Goal: Task Accomplishment & Management: Use online tool/utility

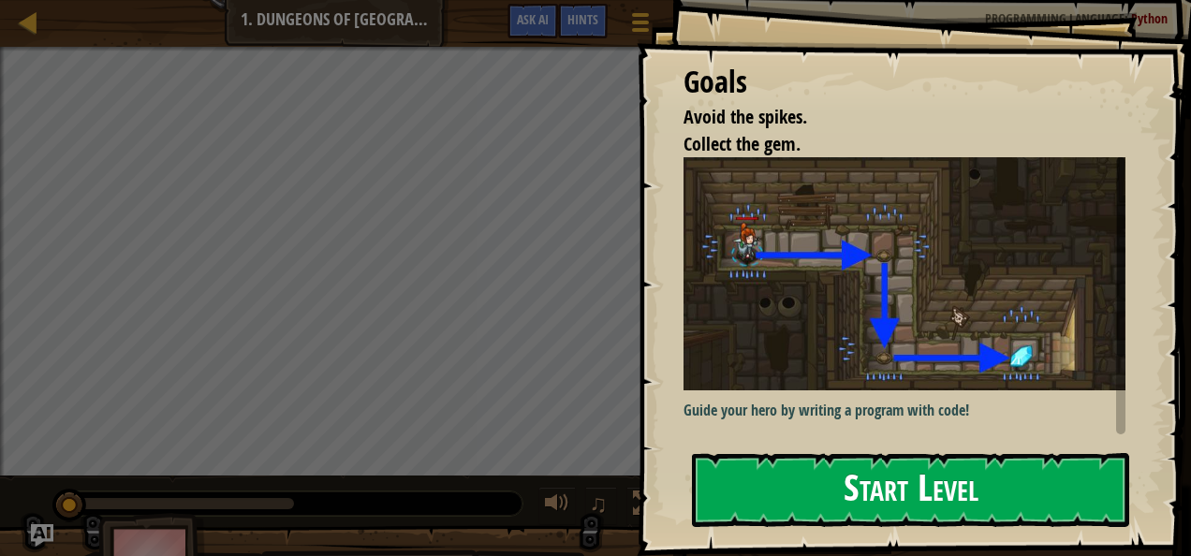
click at [884, 482] on button "Start Level" at bounding box center [910, 490] width 437 height 74
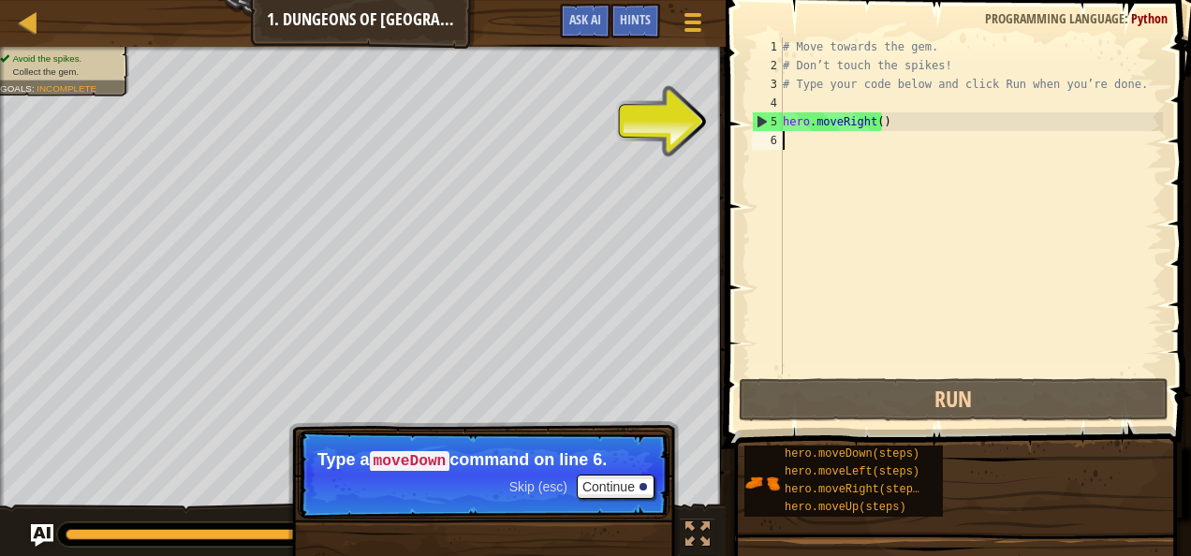
click at [849, 120] on div "# Move towards the gem. # Don’t touch the spikes! # Type your code below and cl…" at bounding box center [971, 224] width 384 height 375
type textarea "hero.moveRight()"
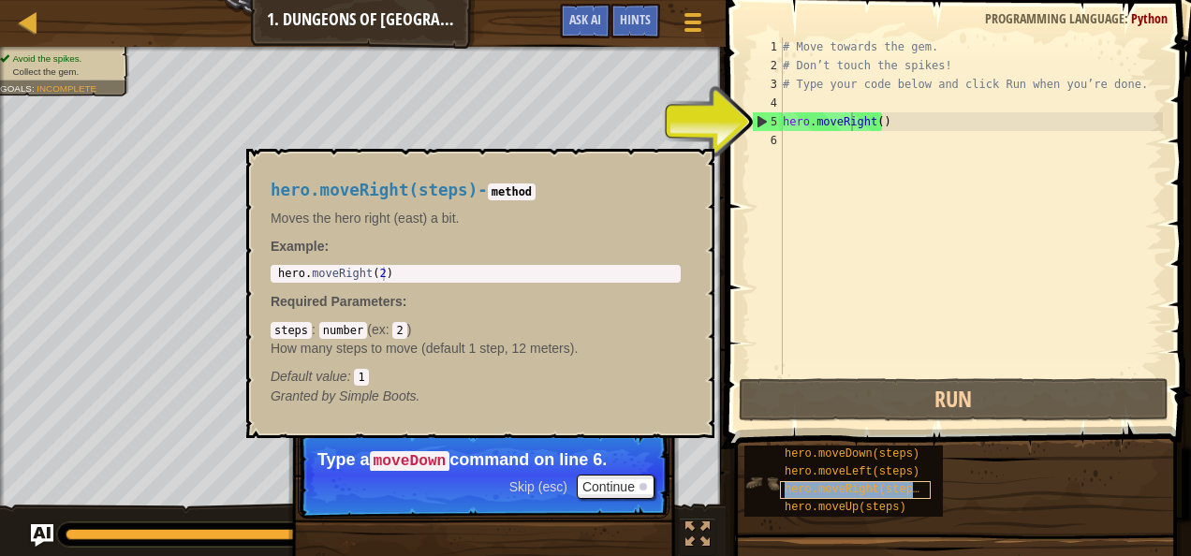
click at [857, 481] on div "hero.moveRight(steps)" at bounding box center [855, 490] width 151 height 18
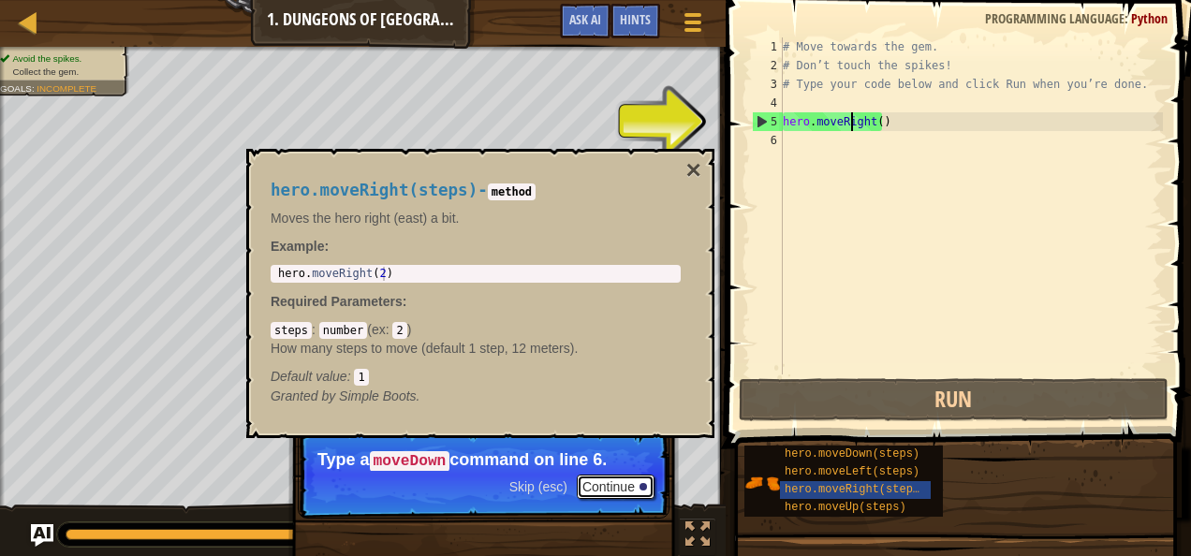
click at [620, 485] on button "Continue" at bounding box center [616, 487] width 78 height 24
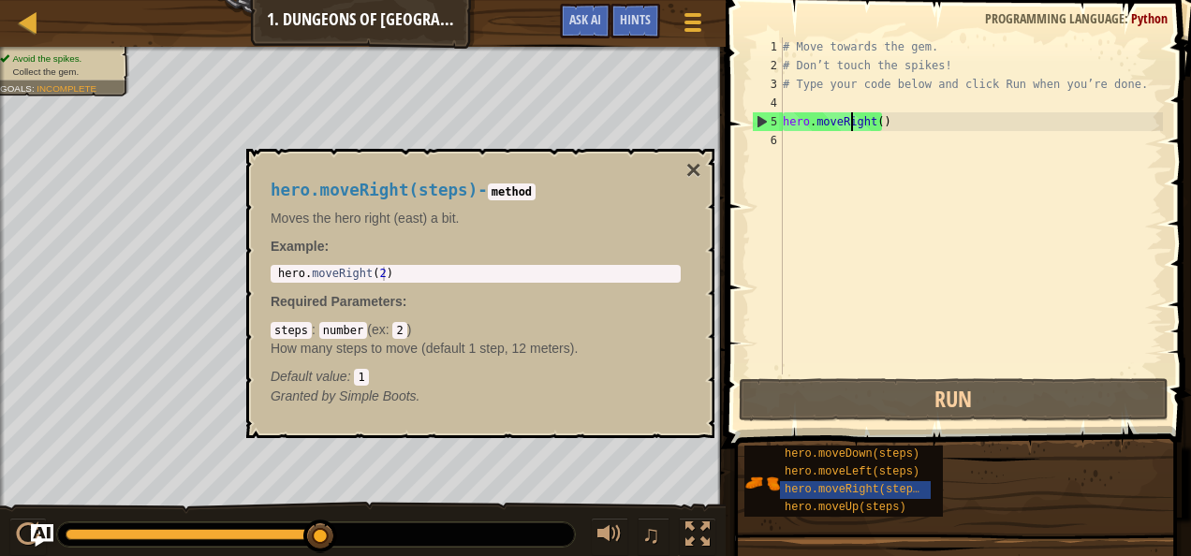
click at [843, 150] on div "# Move towards the gem. # Don’t touch the spikes! # Type your code below and cl…" at bounding box center [971, 224] width 384 height 375
click at [692, 163] on button "×" at bounding box center [694, 170] width 15 height 26
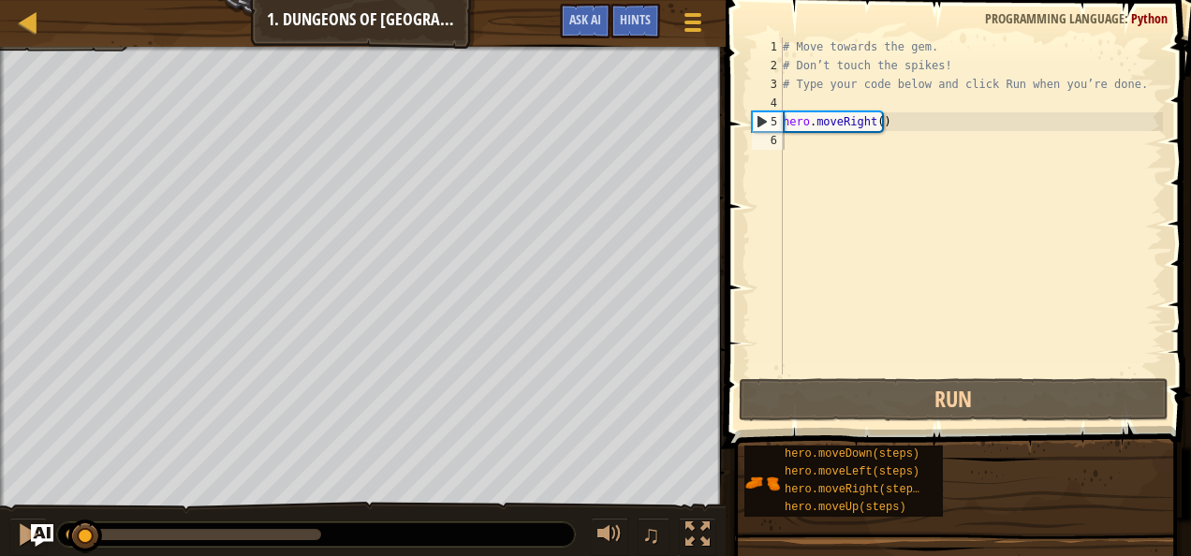
click at [85, 539] on div at bounding box center [76, 534] width 21 height 11
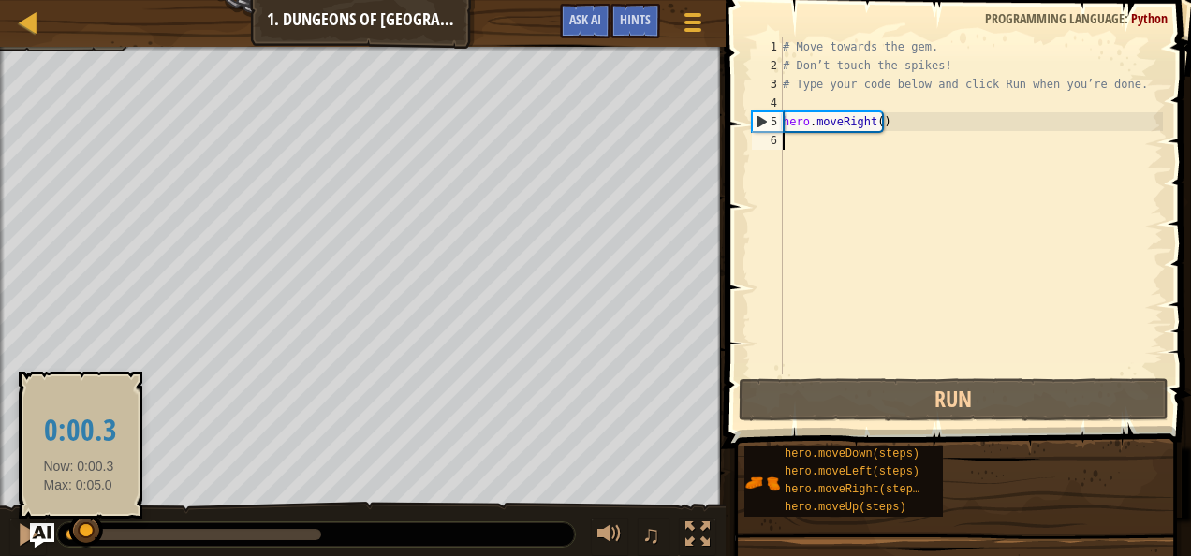
drag, startPoint x: 79, startPoint y: 539, endPoint x: 47, endPoint y: 539, distance: 31.9
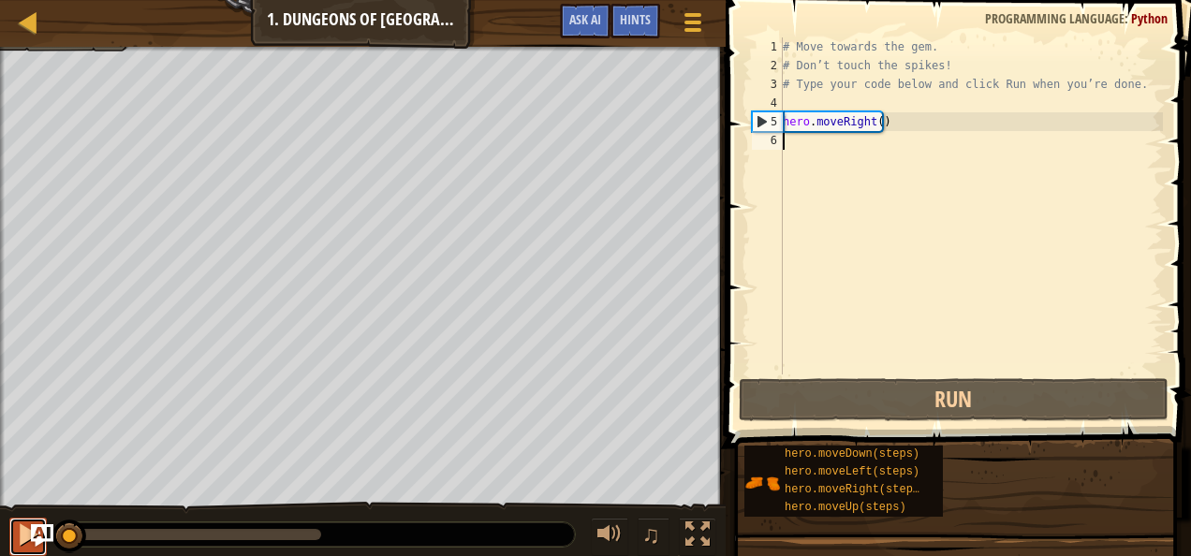
click at [28, 535] on div at bounding box center [28, 535] width 24 height 24
